Goal: Communication & Community: Answer question/provide support

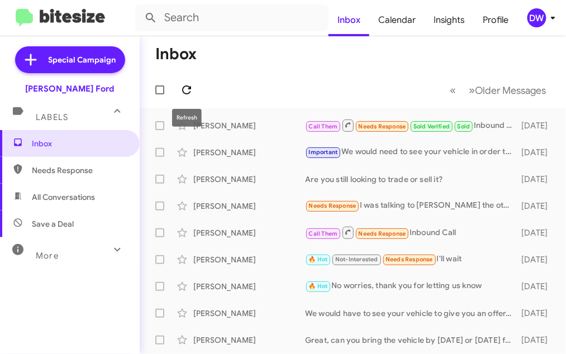
drag, startPoint x: 0, startPoint y: 0, endPoint x: 187, endPoint y: 87, distance: 206.1
click at [187, 87] on icon at bounding box center [186, 89] width 13 height 13
click at [184, 92] on icon at bounding box center [186, 89] width 13 height 13
click at [182, 93] on icon at bounding box center [186, 89] width 13 height 13
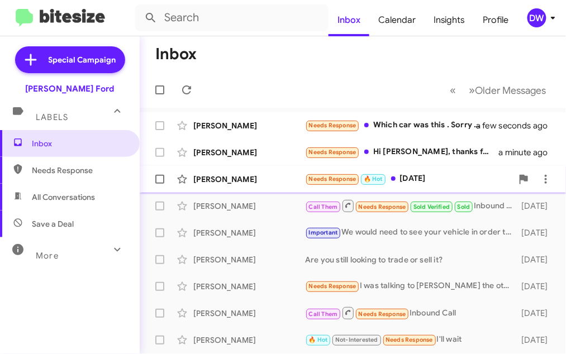
click at [434, 174] on div "Needs Response 🔥 Hot [DATE]" at bounding box center [408, 179] width 207 height 13
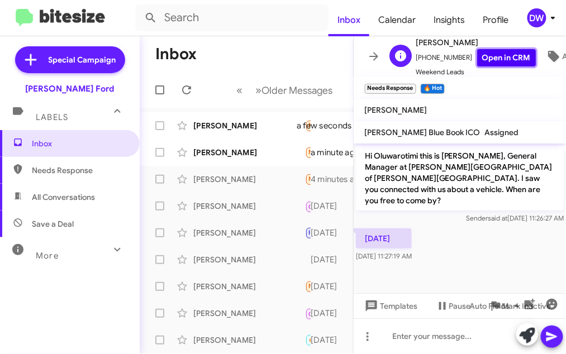
click at [511, 53] on link "Open in CRM" at bounding box center [506, 57] width 59 height 17
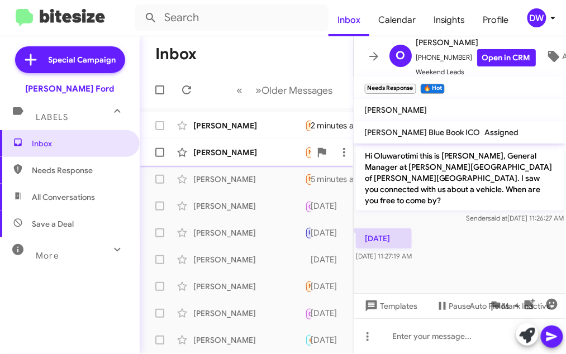
click at [235, 152] on div "[PERSON_NAME]" at bounding box center [249, 152] width 112 height 11
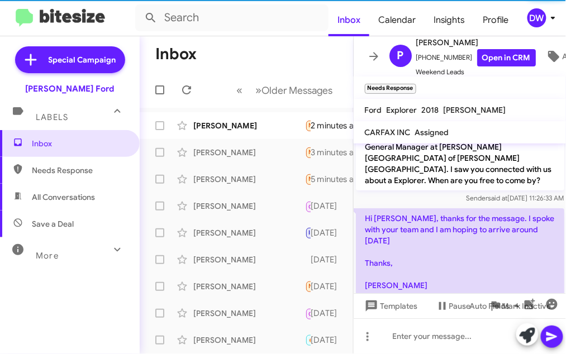
scroll to position [21, 0]
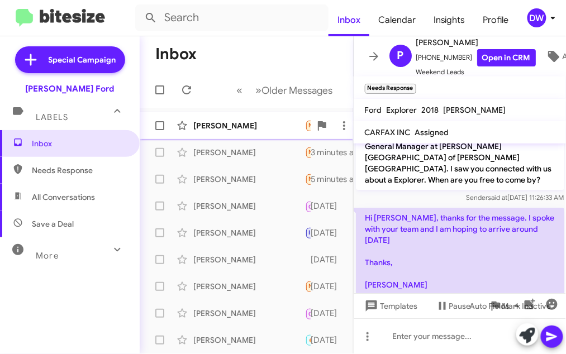
click at [256, 133] on div "[PERSON_NAME] Needs Response Which car was this . Sorry did a few [DATE] 2 minu…" at bounding box center [247, 126] width 196 height 22
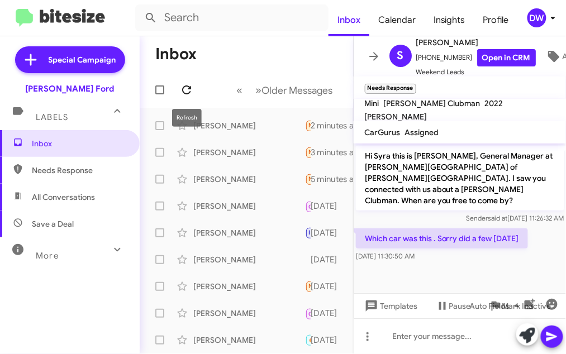
click at [195, 88] on span at bounding box center [187, 89] width 22 height 13
click at [182, 87] on icon at bounding box center [186, 89] width 13 height 13
click at [186, 84] on icon at bounding box center [186, 89] width 13 height 13
